Goal: Find contact information: Find contact information

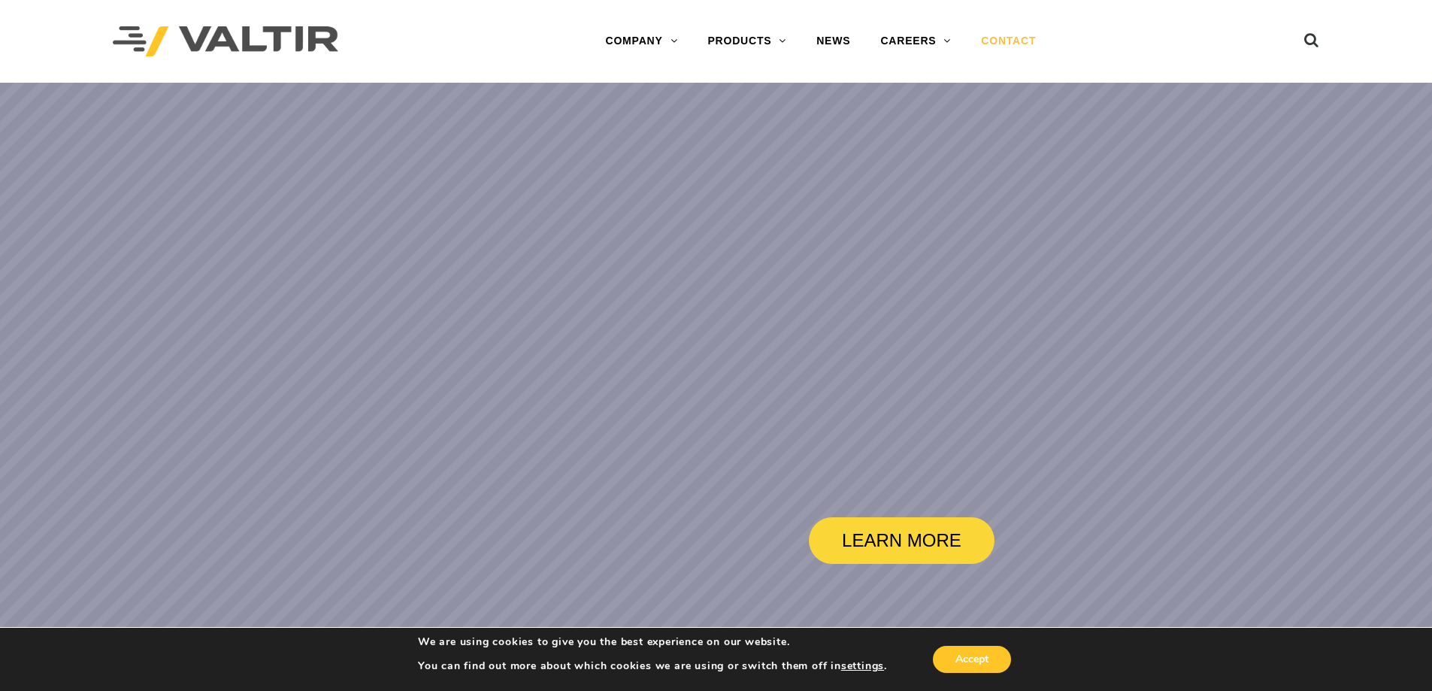
click at [1018, 36] on link "CONTACT" at bounding box center [1008, 41] width 85 height 30
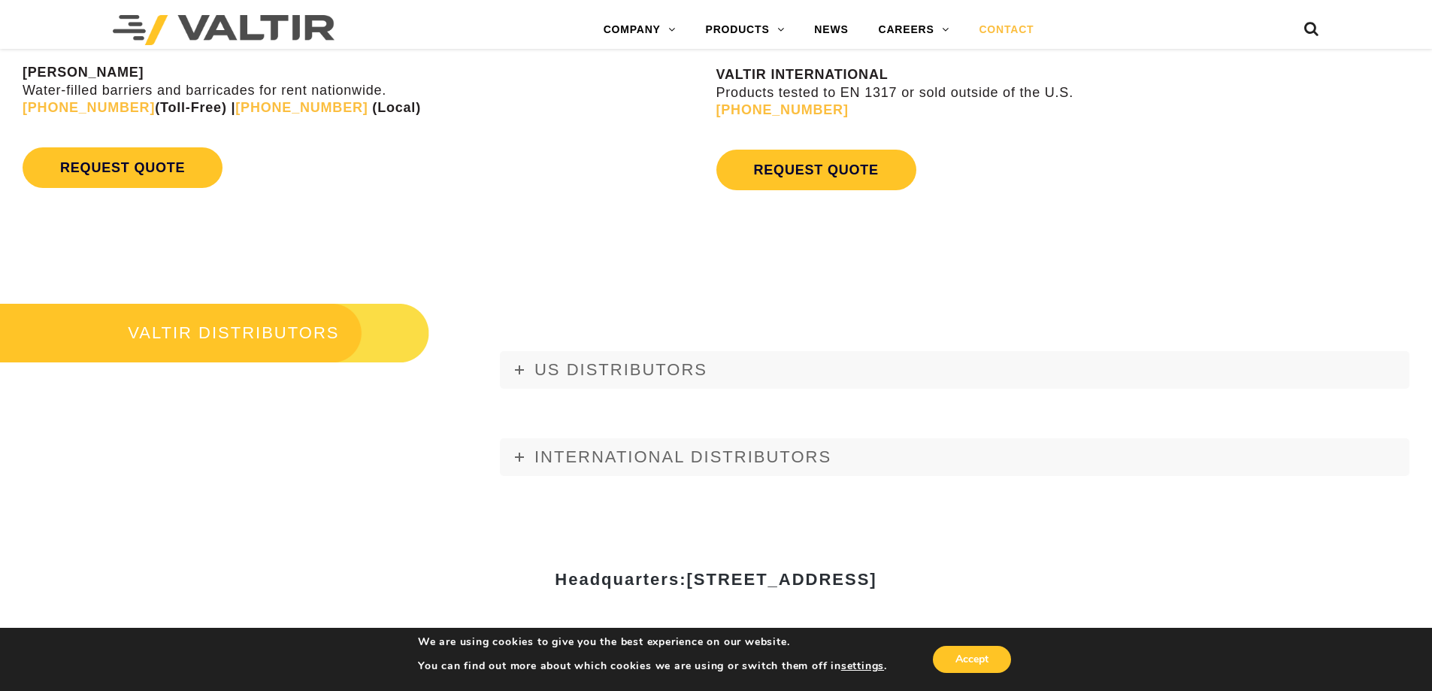
scroll to position [2088, 0]
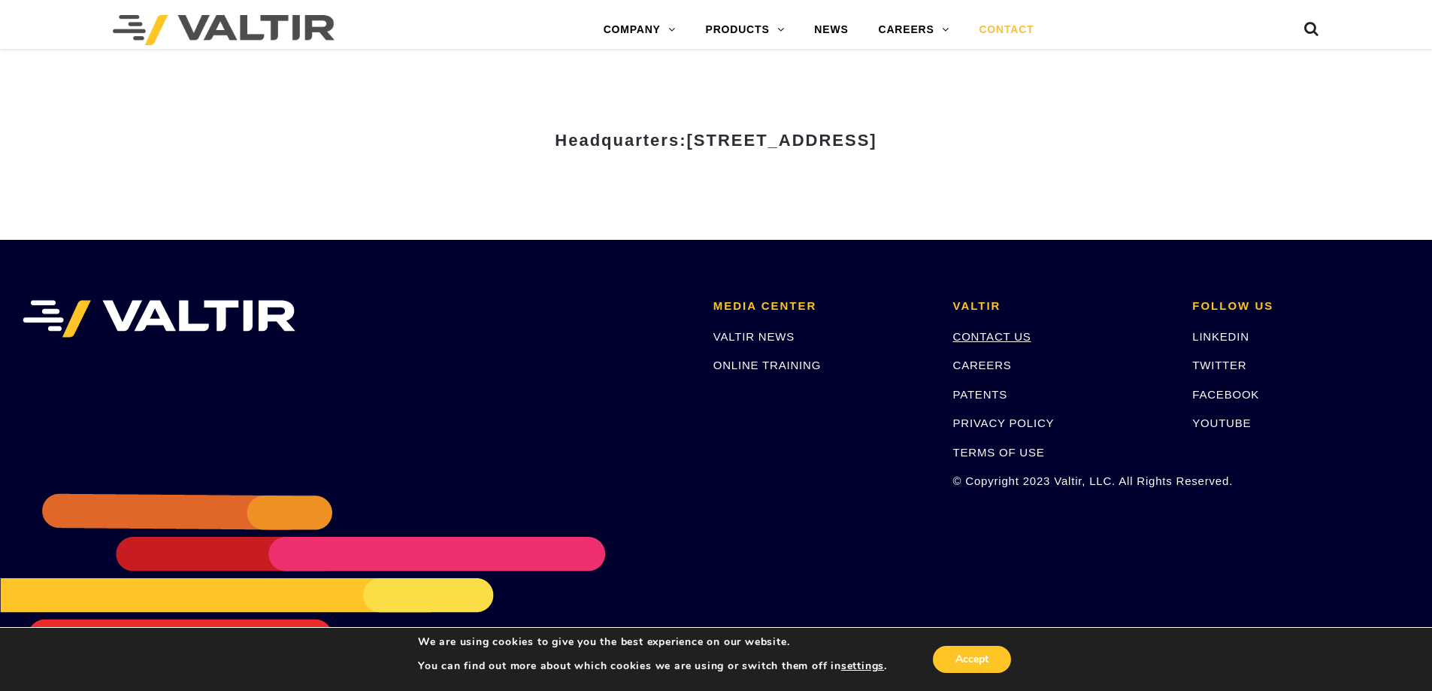
click at [994, 340] on link "CONTACT US" at bounding box center [992, 336] width 78 height 13
